Goal: Transaction & Acquisition: Register for event/course

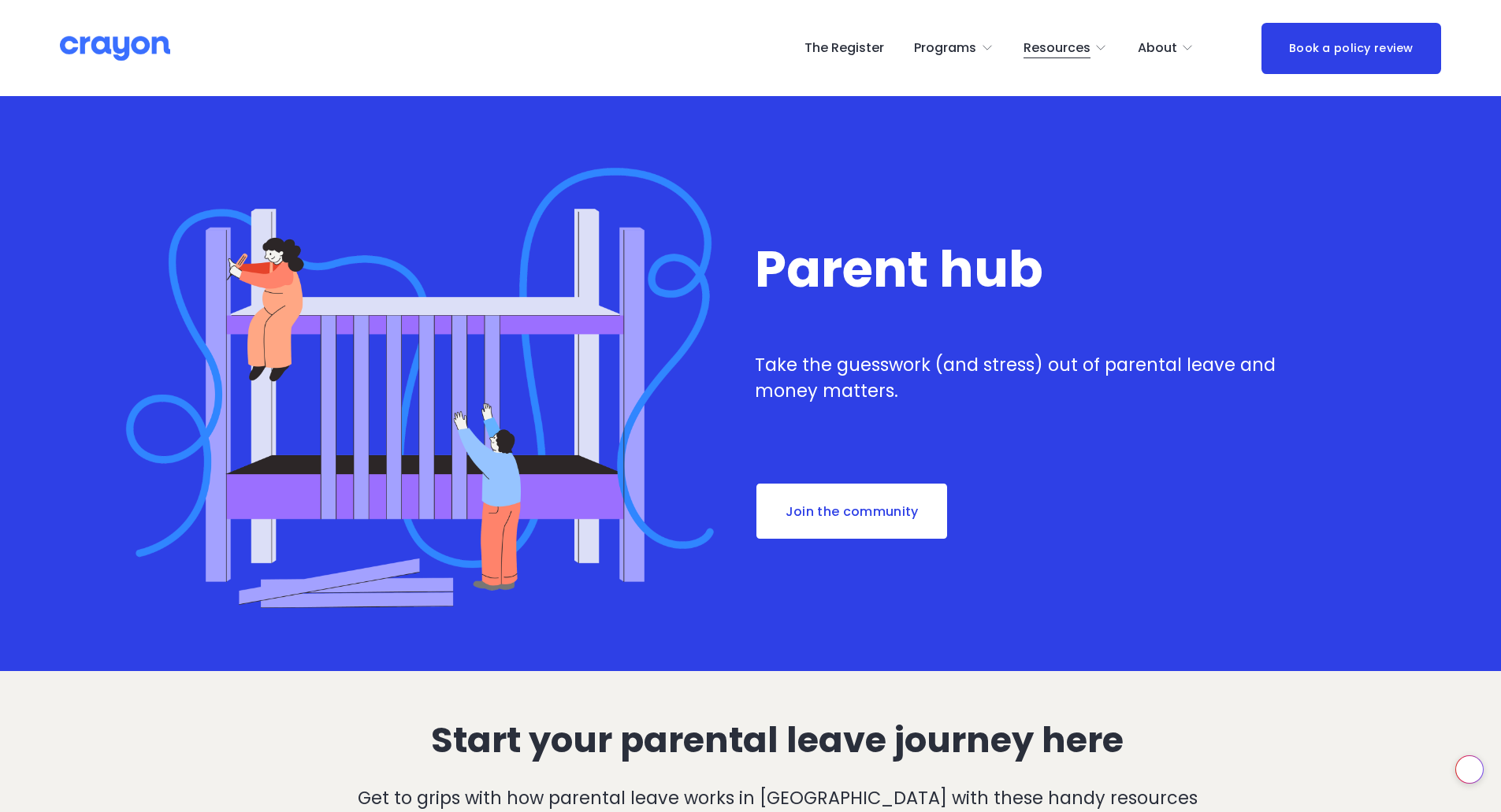
click at [818, 51] on link "The Register" at bounding box center [844, 48] width 80 height 25
click at [821, 54] on link "The Register" at bounding box center [844, 48] width 80 height 25
